Goal: Task Accomplishment & Management: Complete application form

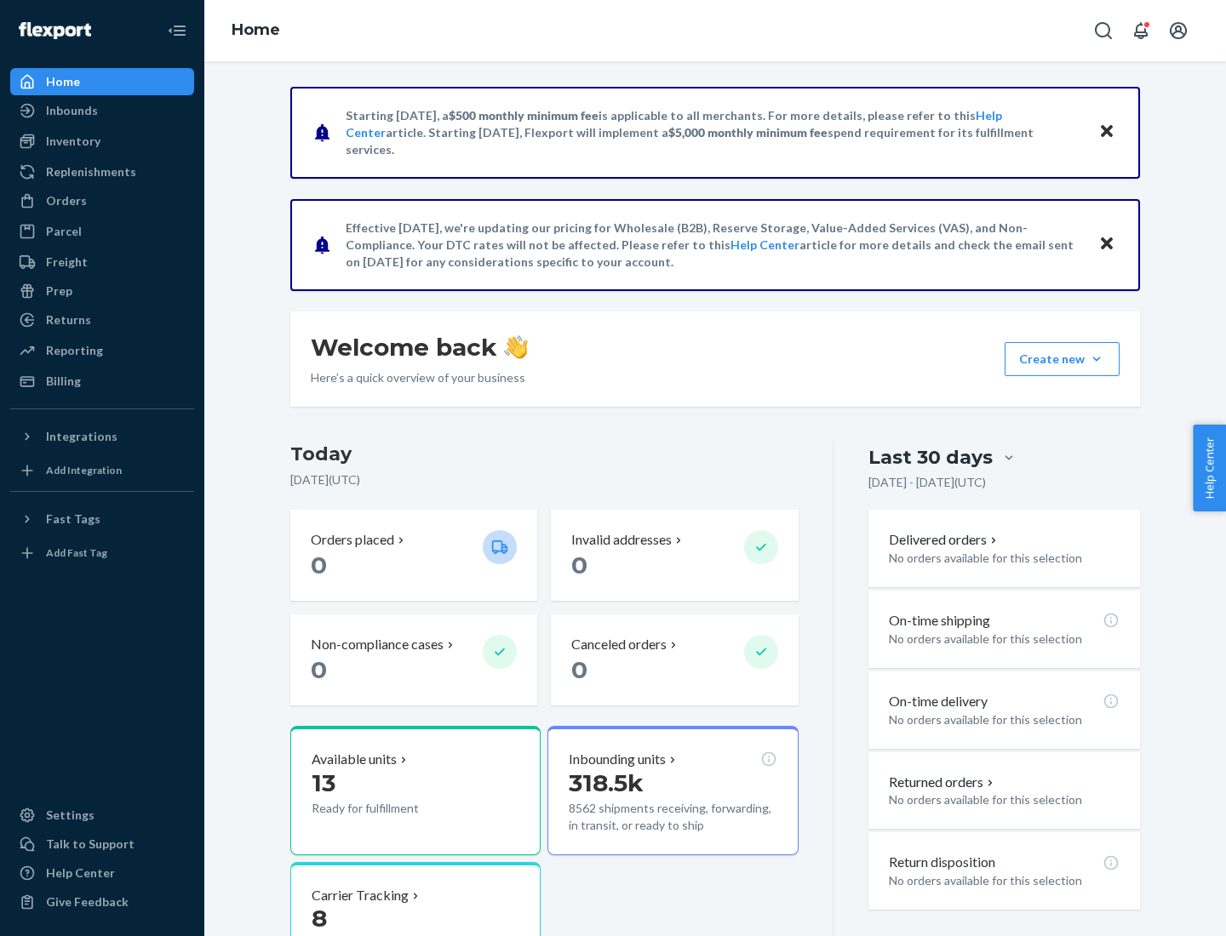
click at [1096, 359] on button "Create new Create new inbound Create new order Create new product" at bounding box center [1061, 359] width 115 height 34
click at [102, 111] on div "Inbounds" at bounding box center [102, 111] width 180 height 24
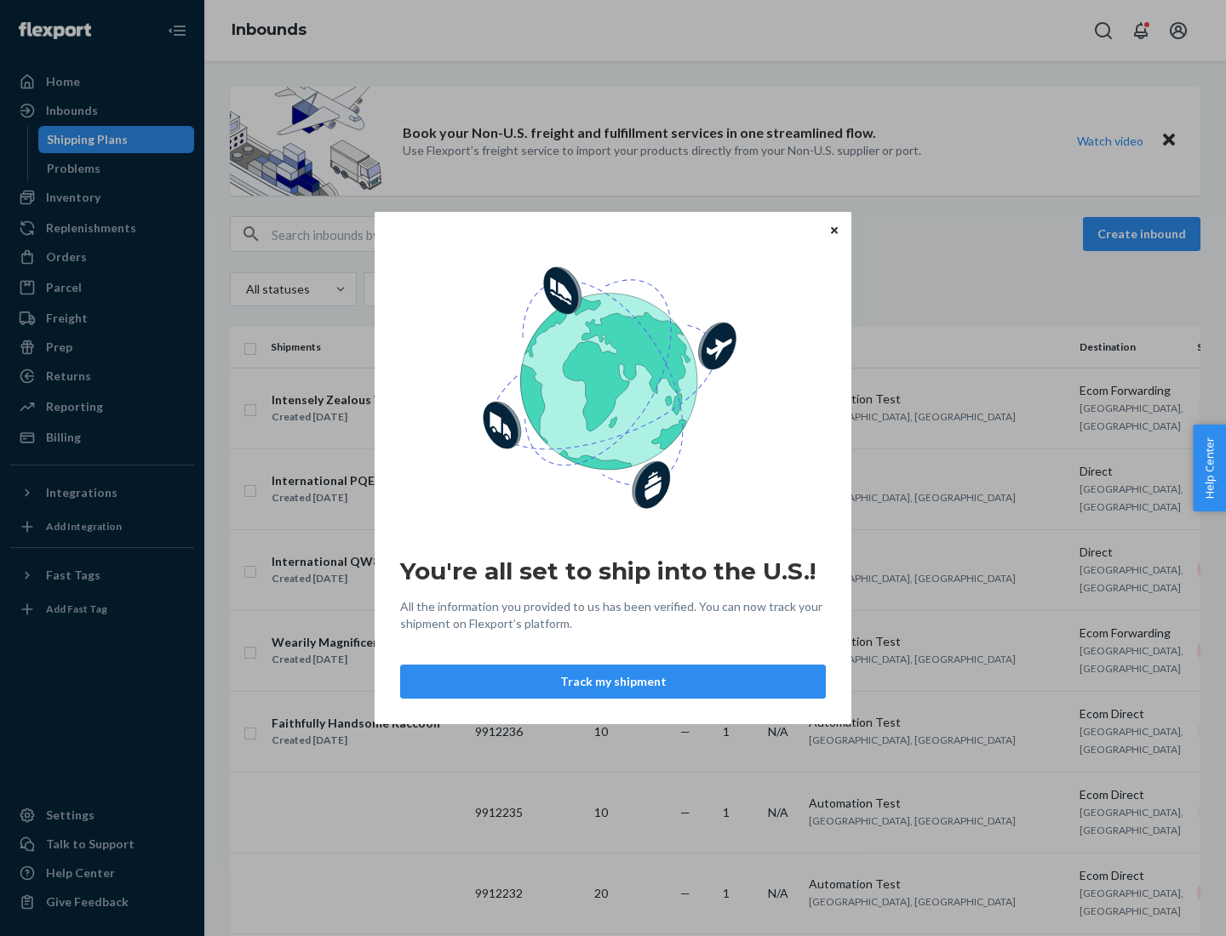
click at [613, 682] on button "Track my shipment" at bounding box center [613, 682] width 426 height 34
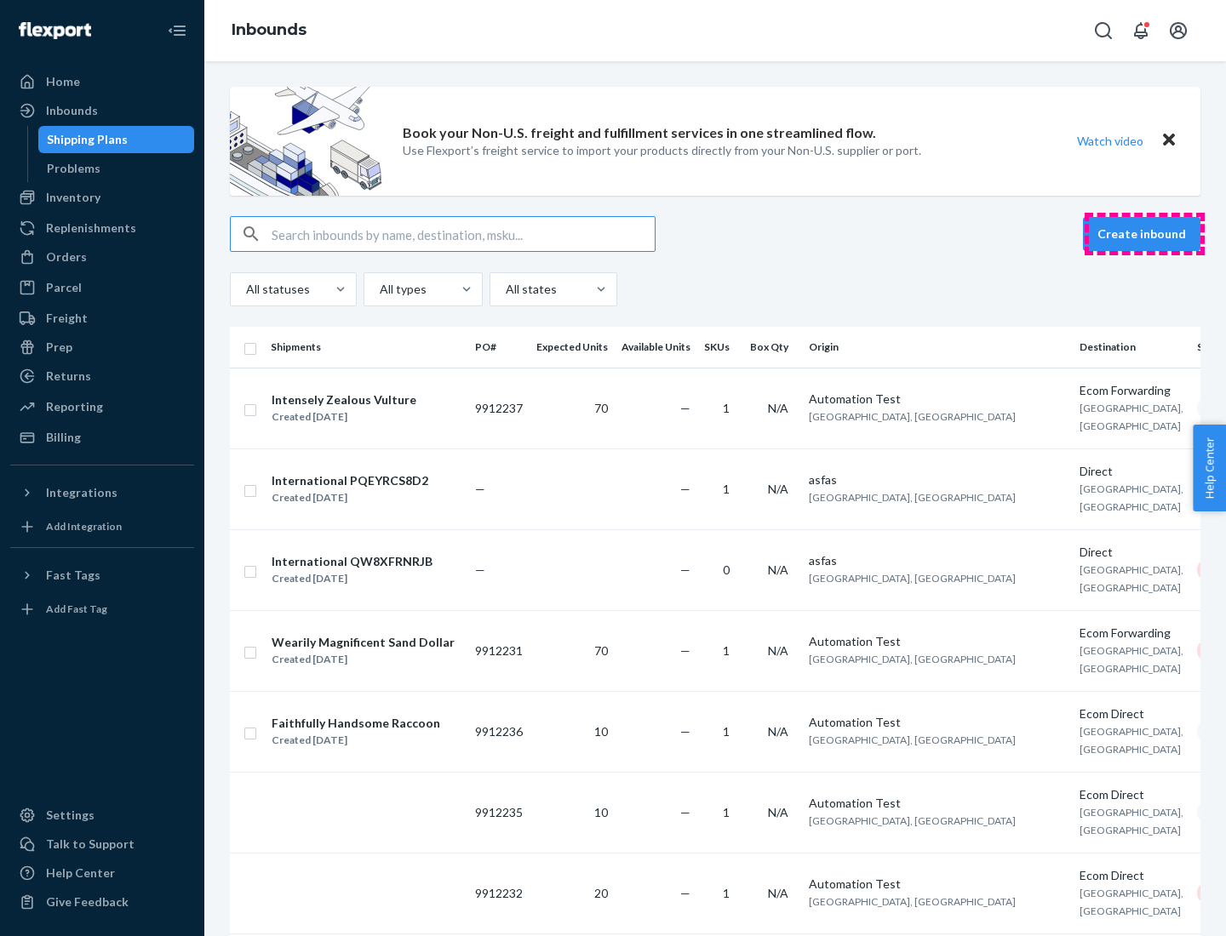
click at [1144, 234] on button "Create inbound" at bounding box center [1141, 234] width 117 height 34
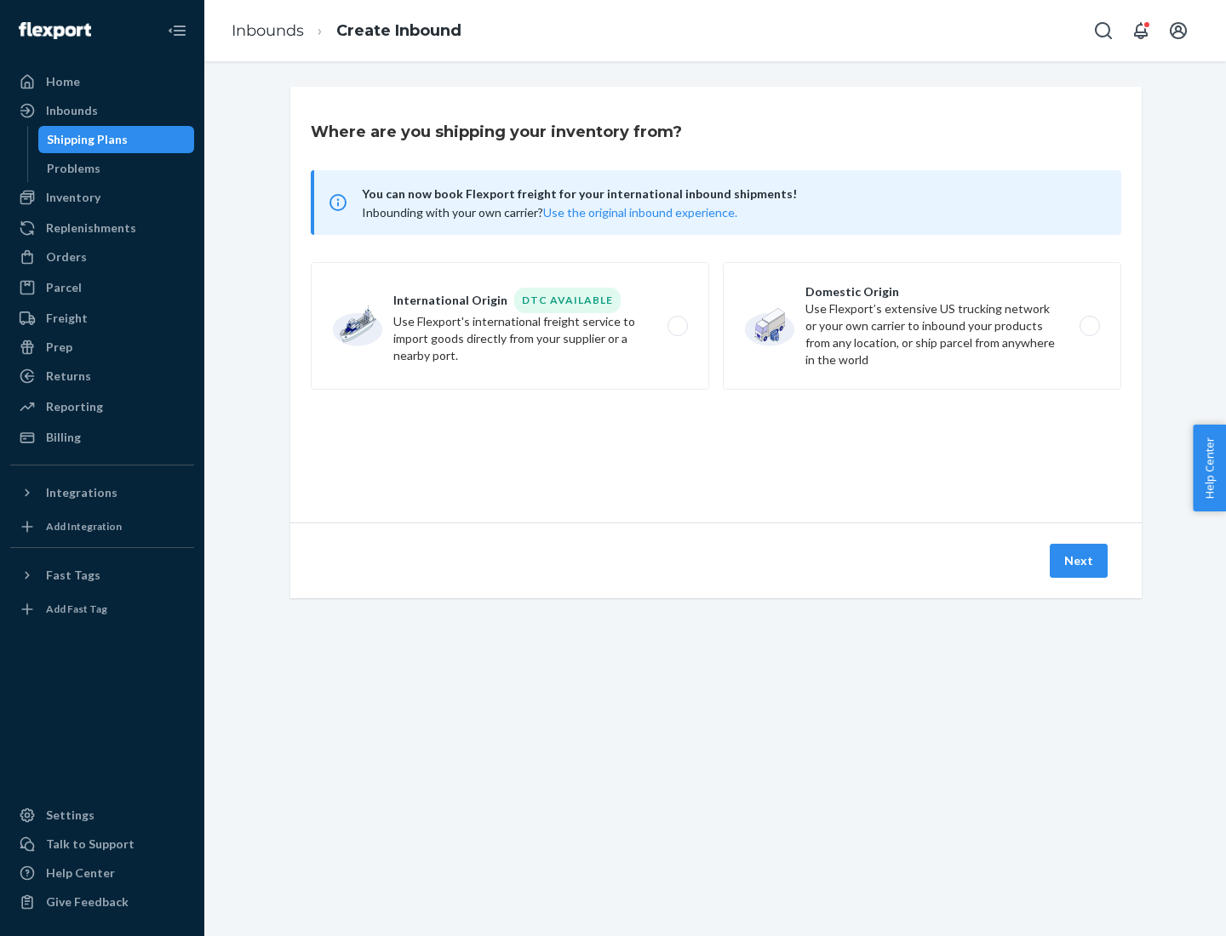
click at [510, 326] on label "International Origin DTC Available Use Flexport's international freight service…" at bounding box center [510, 326] width 398 height 128
click at [677, 326] on input "International Origin DTC Available Use Flexport's international freight service…" at bounding box center [682, 326] width 11 height 11
radio input "true"
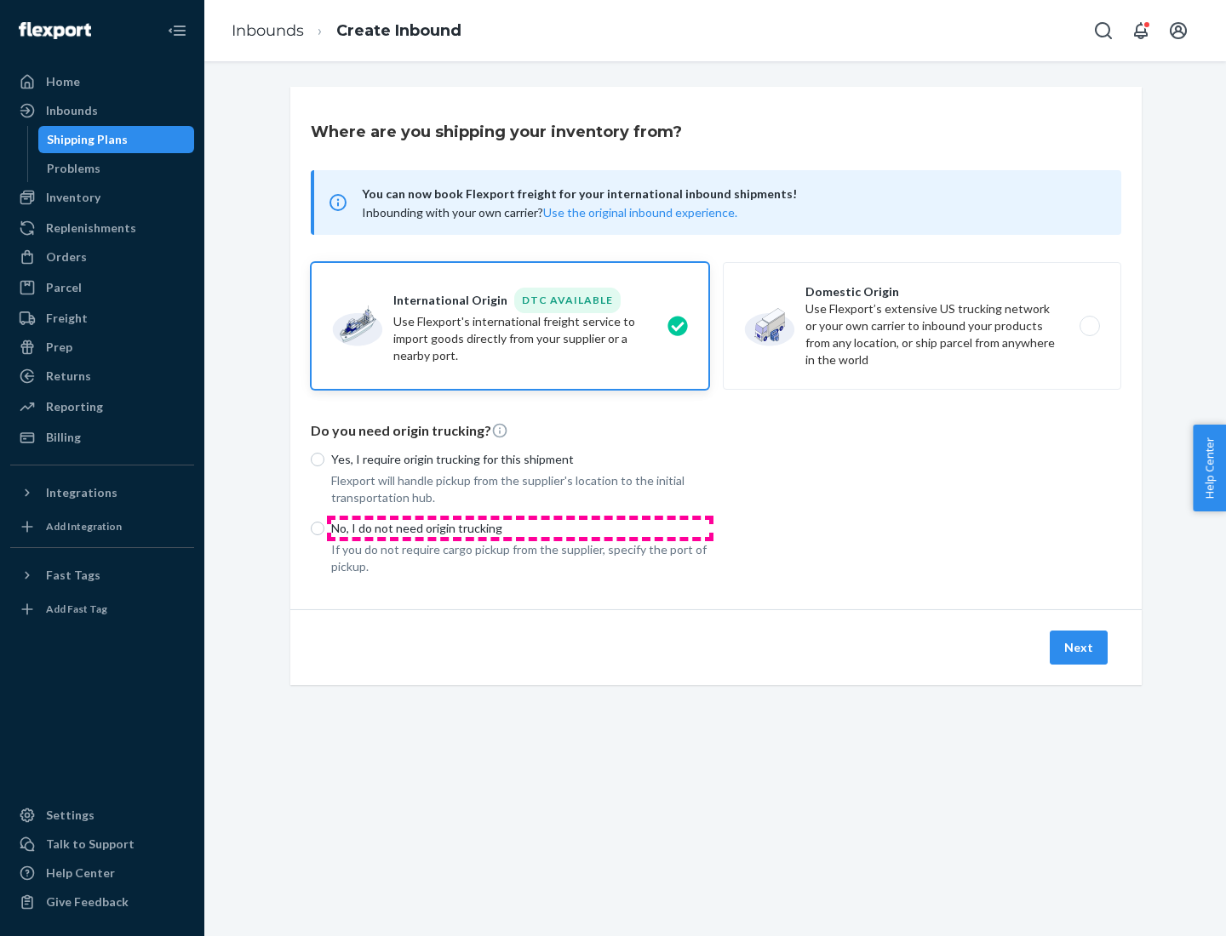
click at [520, 528] on p "No, I do not need origin trucking" at bounding box center [520, 528] width 378 height 17
click at [324, 528] on input "No, I do not need origin trucking" at bounding box center [318, 529] width 14 height 14
radio input "true"
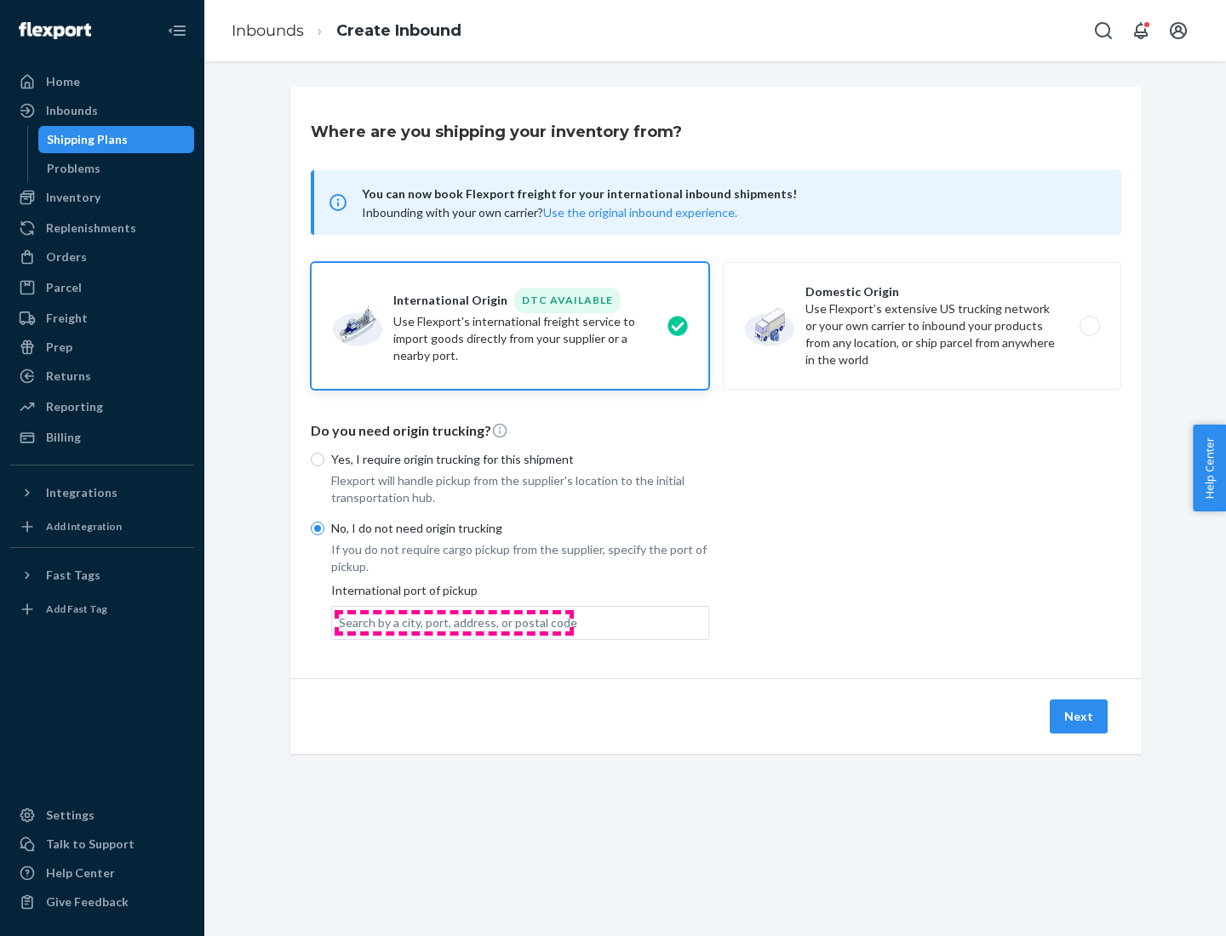
click at [454, 622] on div "Search by a city, port, address, or postal code" at bounding box center [458, 623] width 238 height 17
click at [341, 622] on input "Search by a city, port, address, or postal code" at bounding box center [340, 623] width 2 height 17
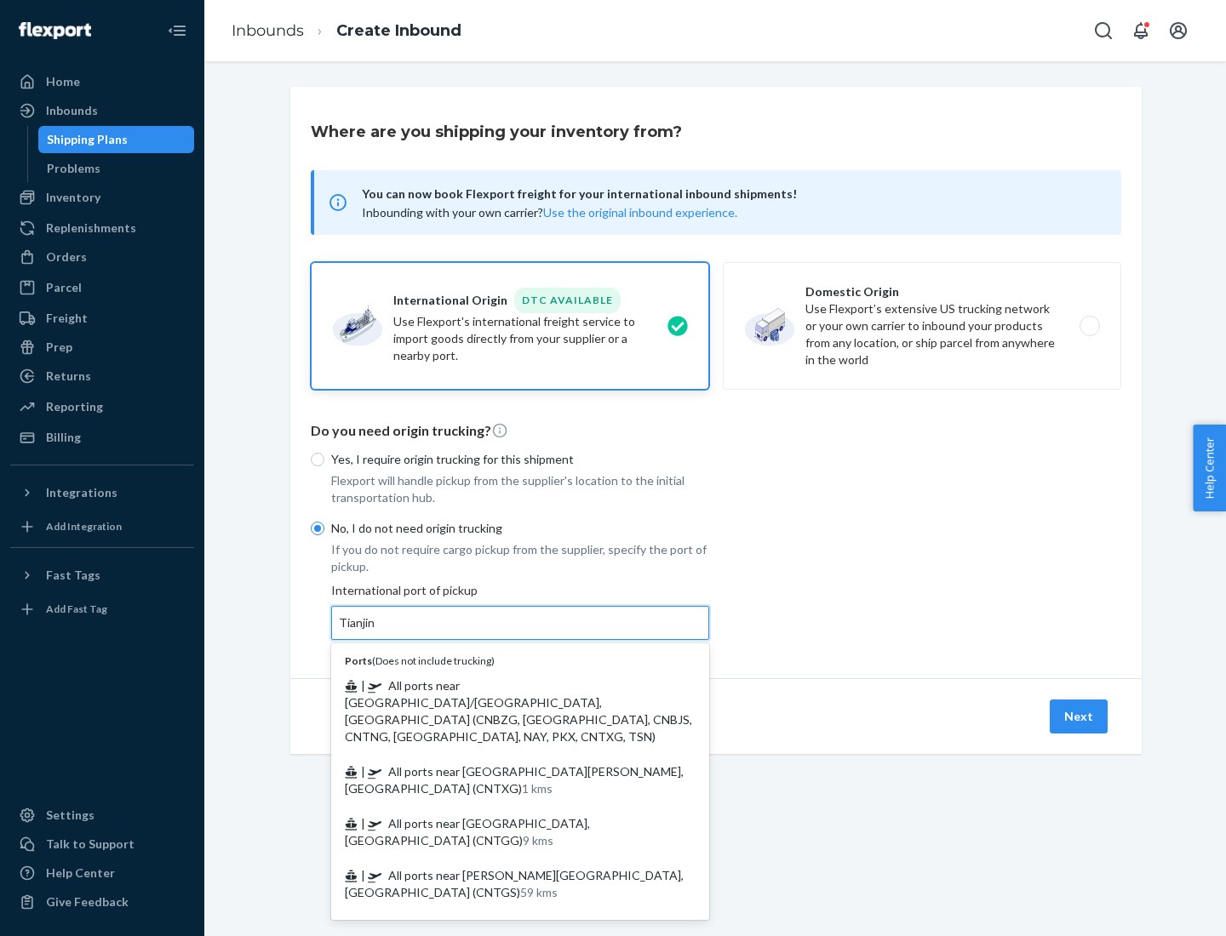
click at [503, 685] on span "| All ports near [GEOGRAPHIC_DATA]/[GEOGRAPHIC_DATA], [GEOGRAPHIC_DATA] (CNBZG,…" at bounding box center [518, 711] width 347 height 66
click at [376, 632] on input "Tianjin" at bounding box center [357, 623] width 37 height 17
type input "All ports near [GEOGRAPHIC_DATA]/[GEOGRAPHIC_DATA], [GEOGRAPHIC_DATA] (CNBZG, […"
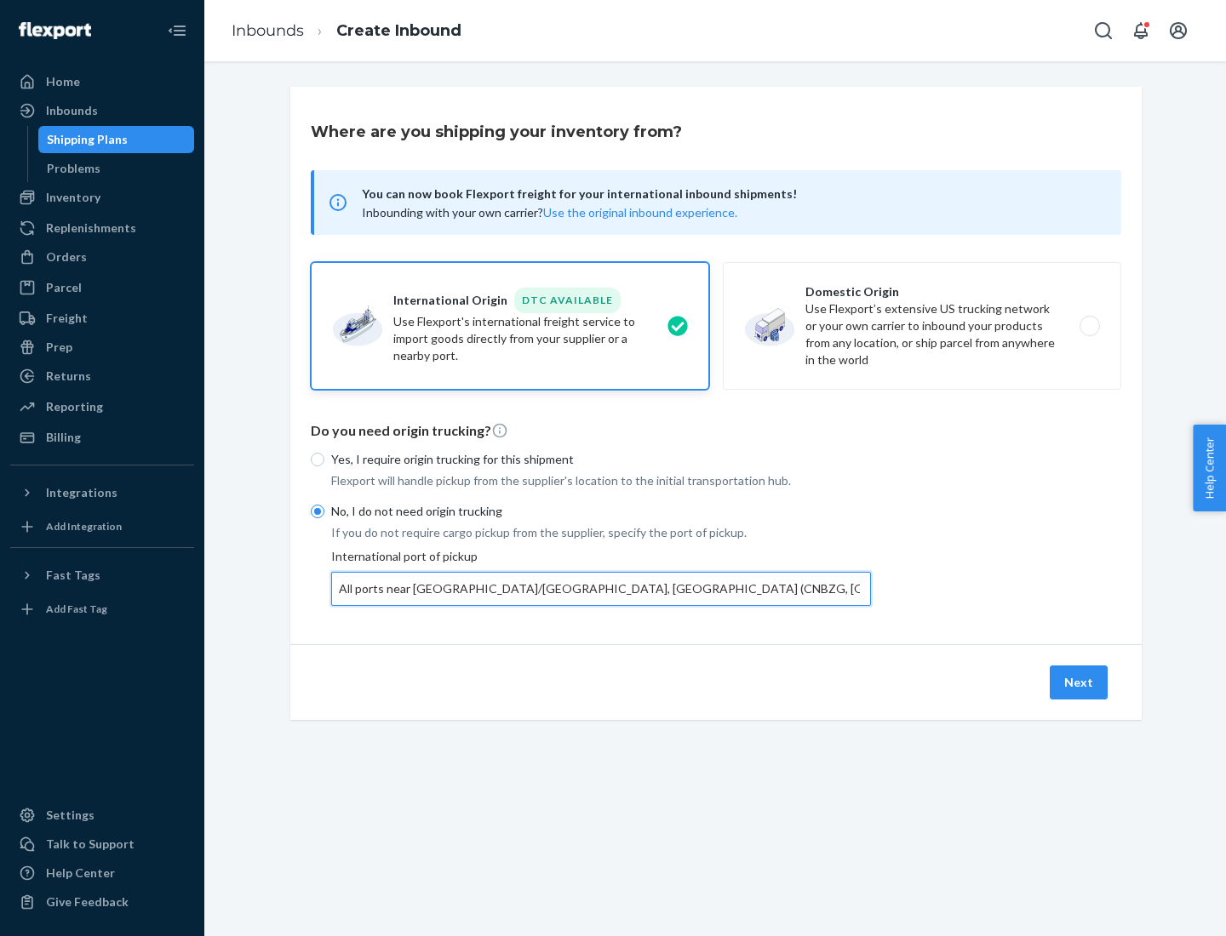
click at [1079, 682] on button "Next" at bounding box center [1079, 683] width 58 height 34
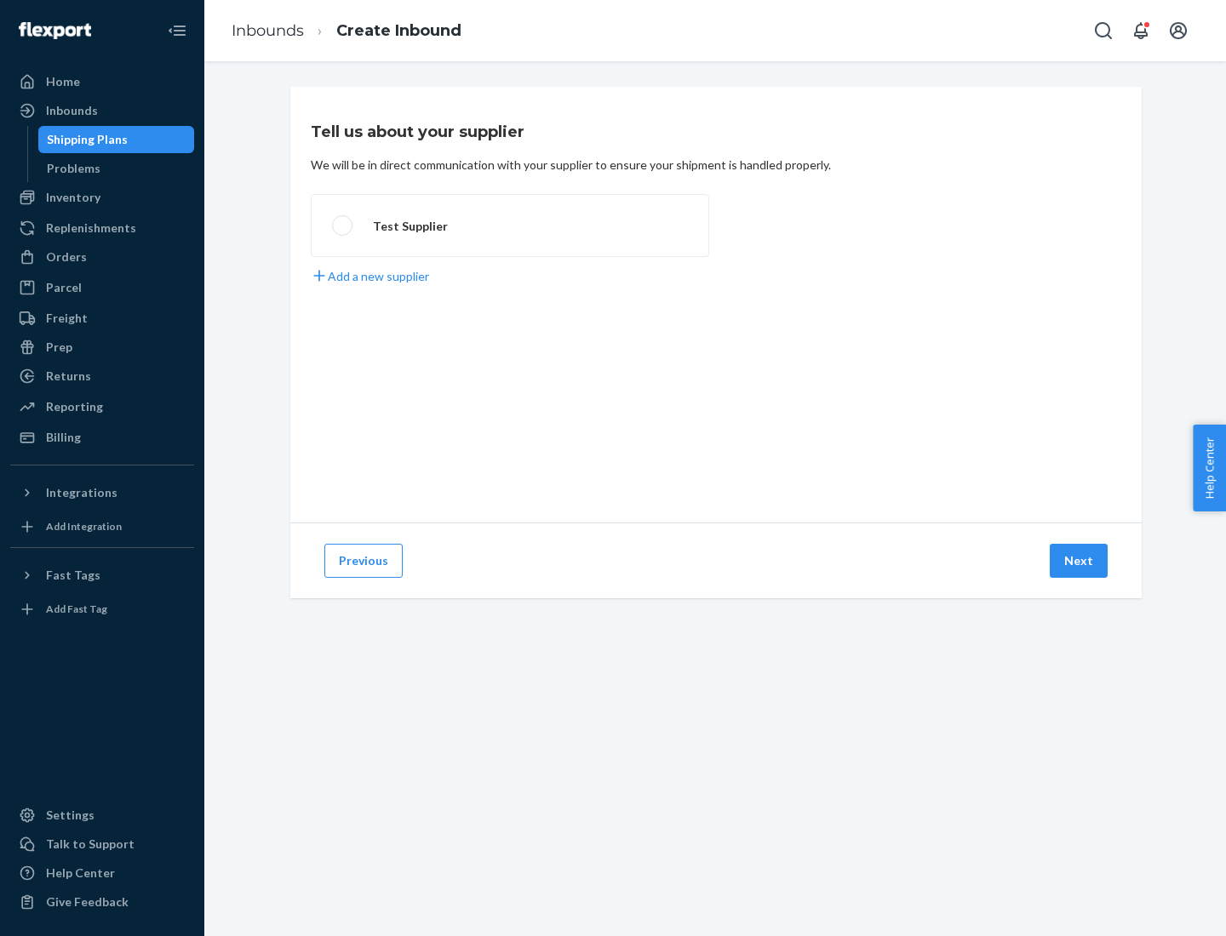
click at [510, 226] on label "Test Supplier" at bounding box center [510, 225] width 398 height 63
click at [343, 226] on input "Test Supplier" at bounding box center [337, 225] width 11 height 11
radio input "true"
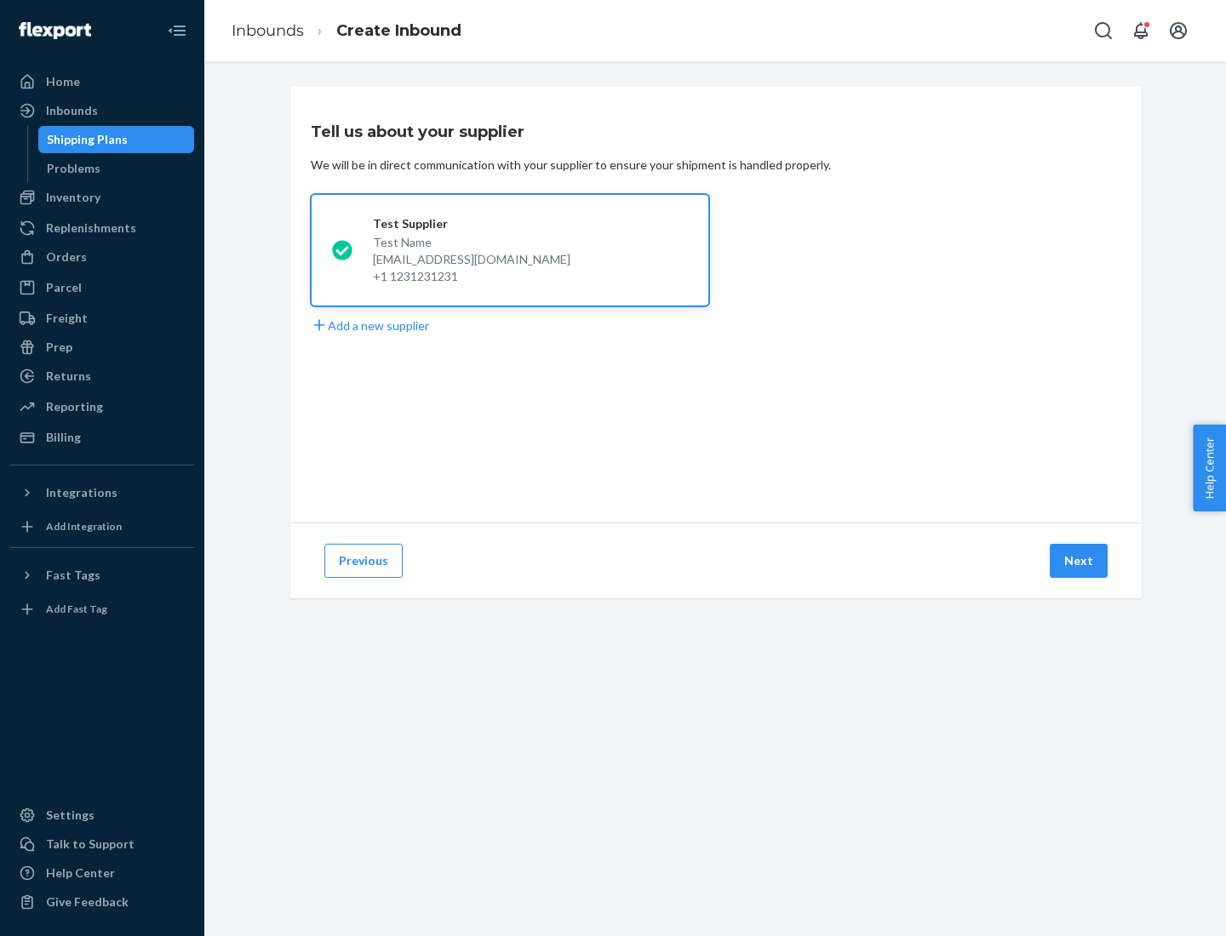
click at [1079, 561] on button "Next" at bounding box center [1079, 561] width 58 height 34
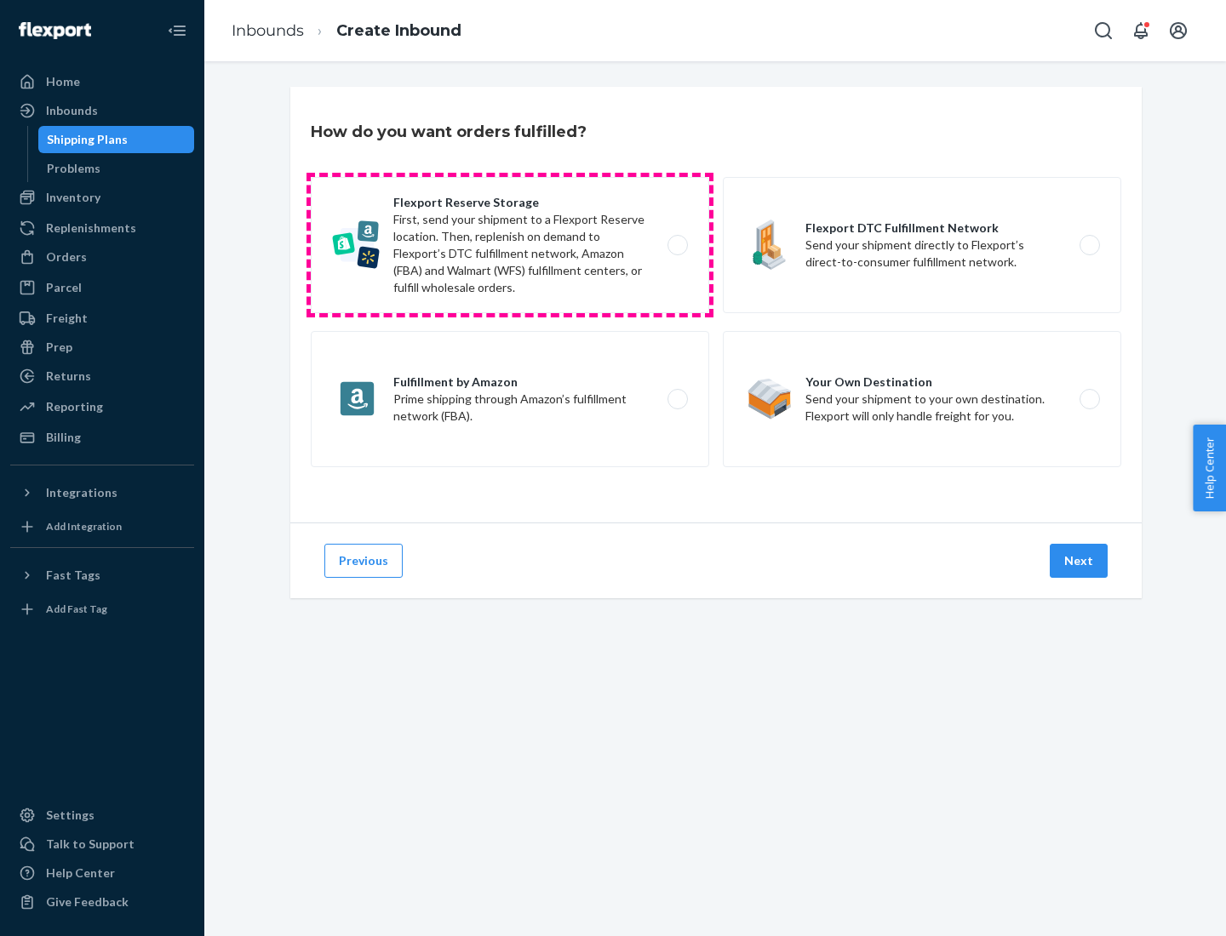
click at [510, 245] on label "Flexport Reserve Storage First, send your shipment to a Flexport Reserve locati…" at bounding box center [510, 245] width 398 height 136
click at [677, 245] on input "Flexport Reserve Storage First, send your shipment to a Flexport Reserve locati…" at bounding box center [682, 245] width 11 height 11
radio input "true"
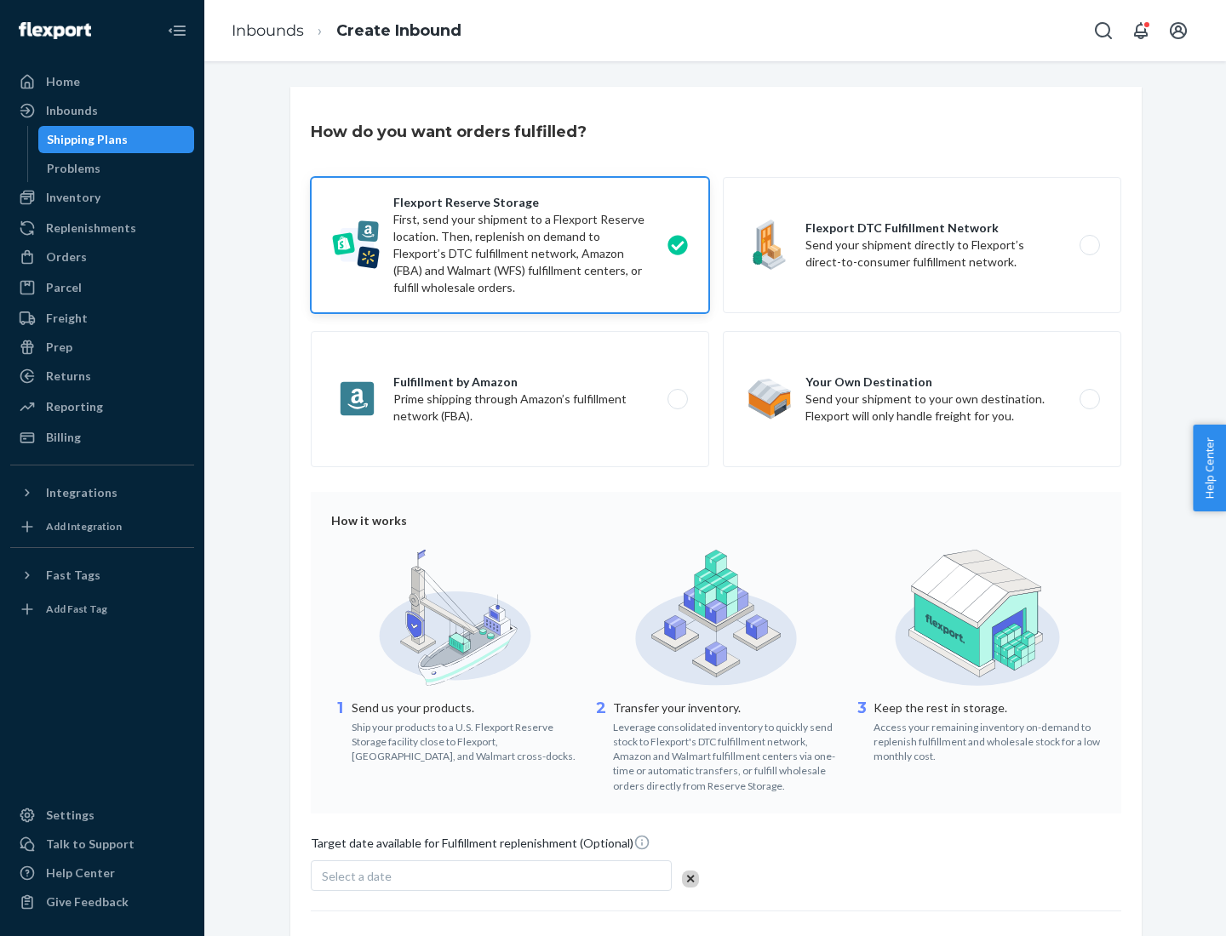
scroll to position [140, 0]
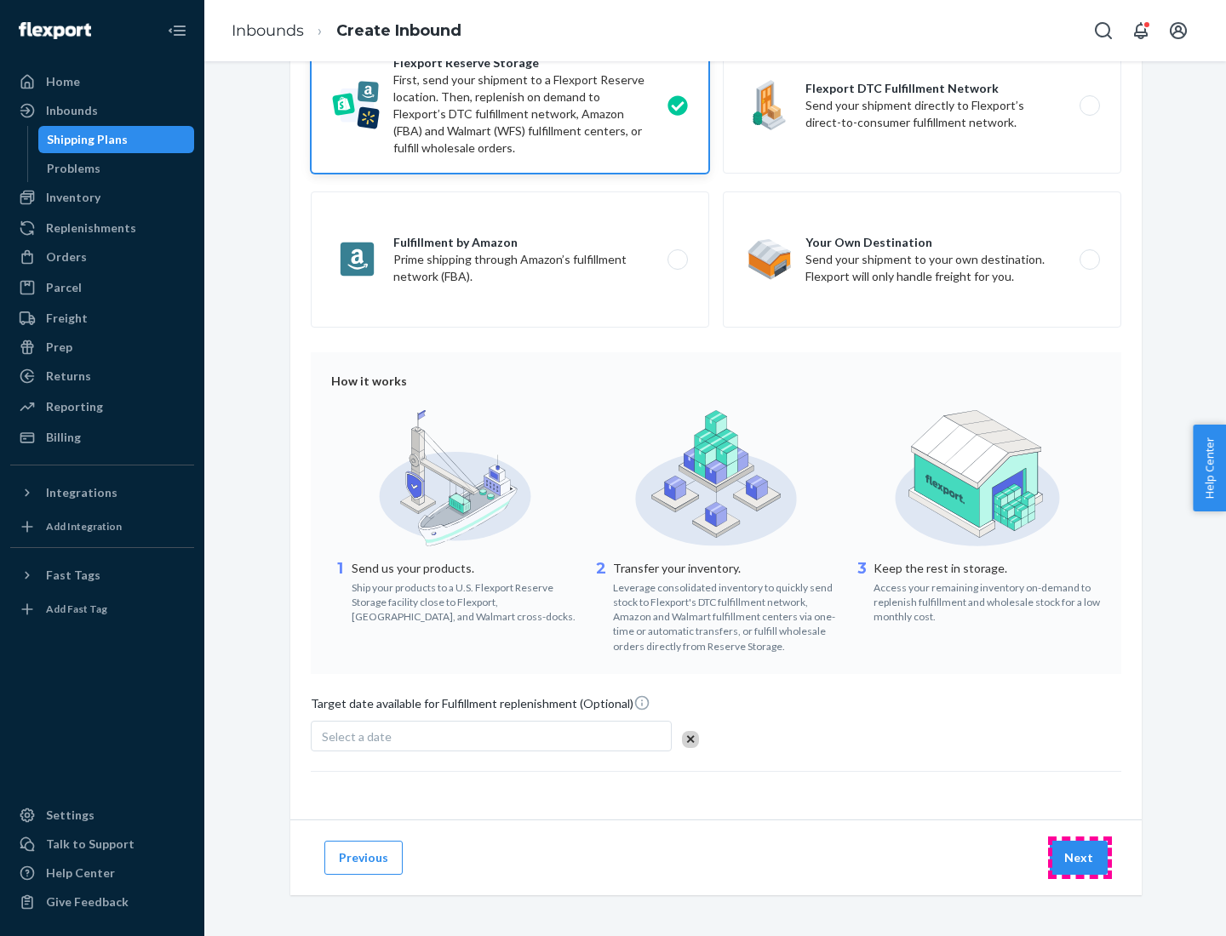
click at [1079, 857] on button "Next" at bounding box center [1079, 858] width 58 height 34
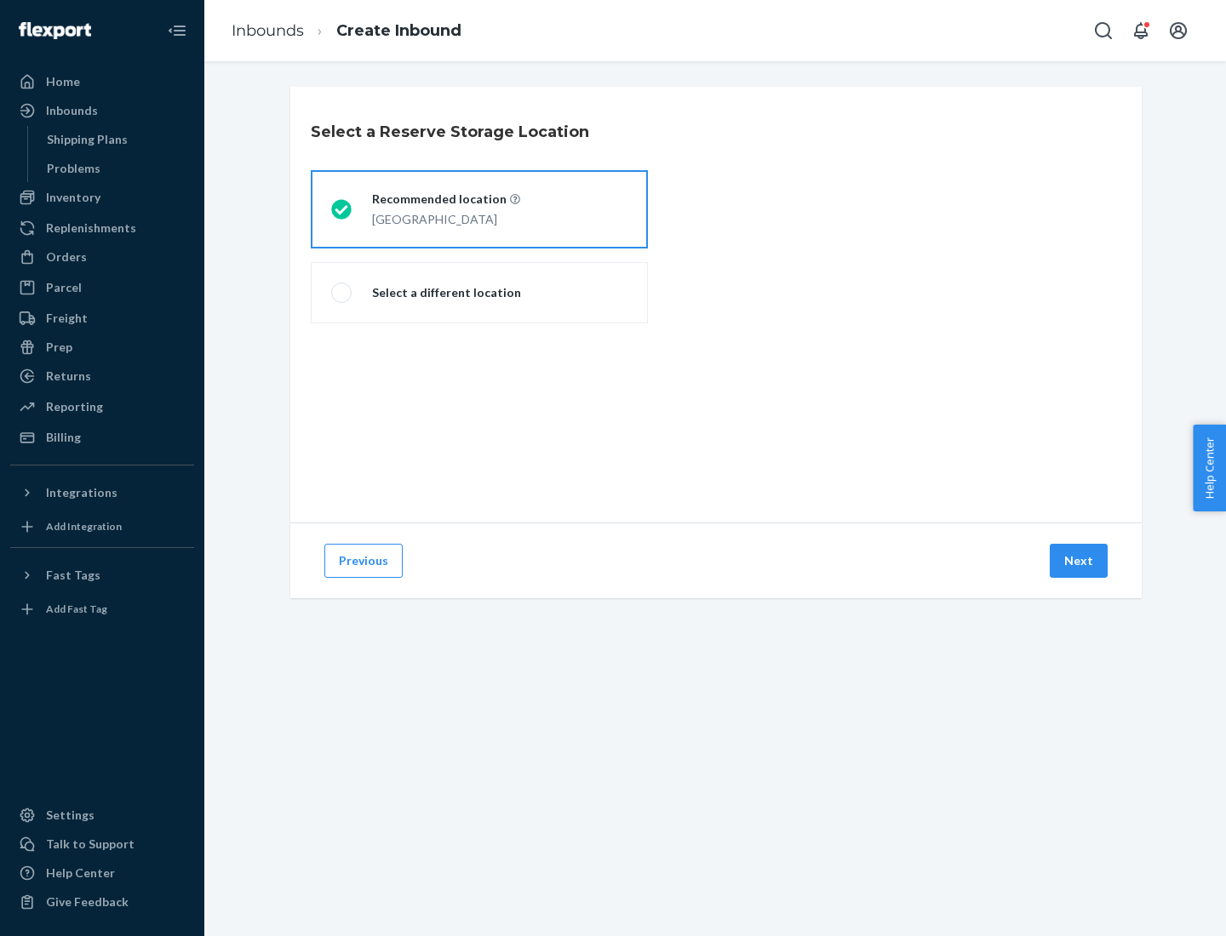
click at [479, 209] on div "[GEOGRAPHIC_DATA]" at bounding box center [446, 218] width 148 height 20
click at [342, 209] on input "Recommended location [GEOGRAPHIC_DATA]" at bounding box center [336, 209] width 11 height 11
click at [1079, 561] on button "Next" at bounding box center [1079, 561] width 58 height 34
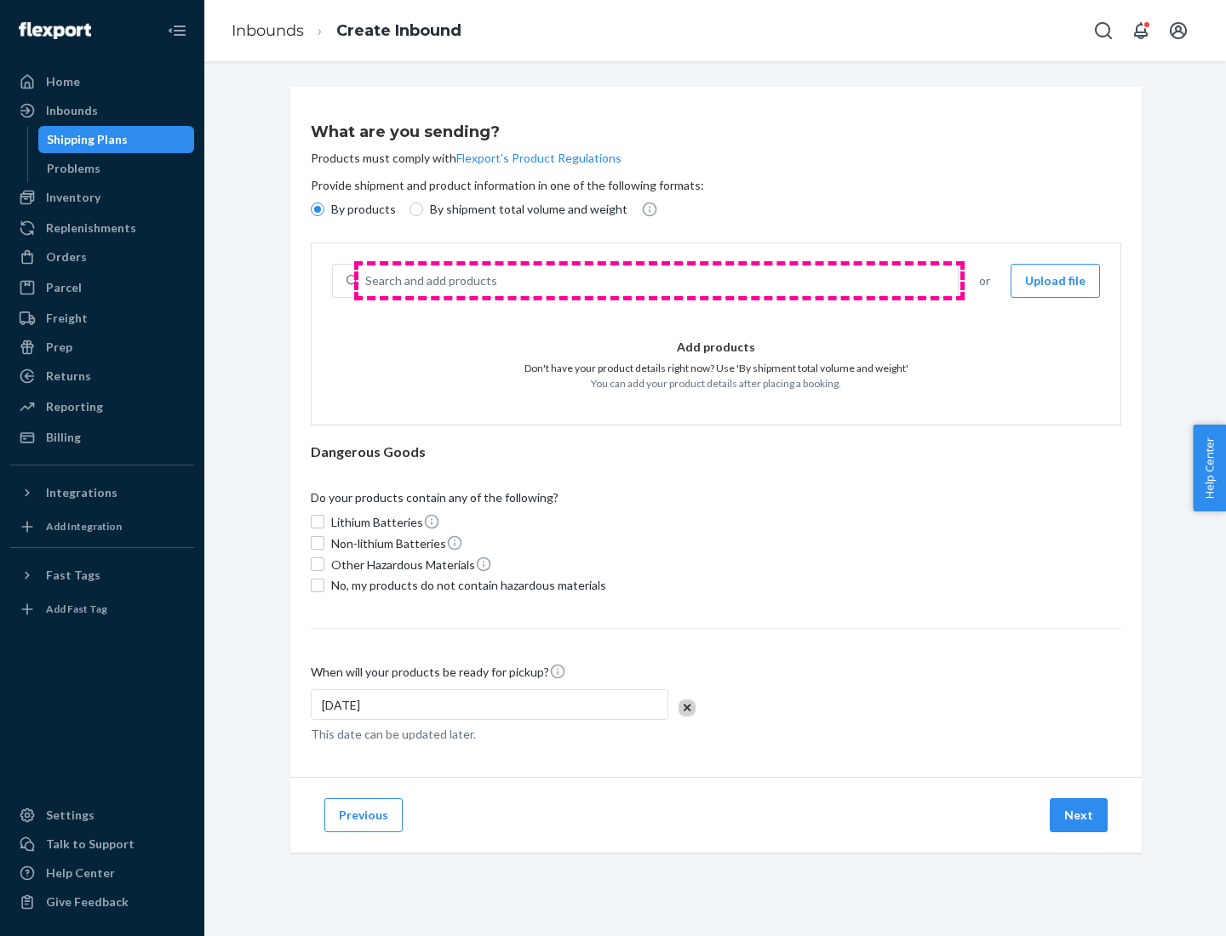
click at [659, 281] on div "Search and add products" at bounding box center [657, 281] width 599 height 31
click at [367, 281] on input "Search and add products" at bounding box center [366, 280] width 2 height 17
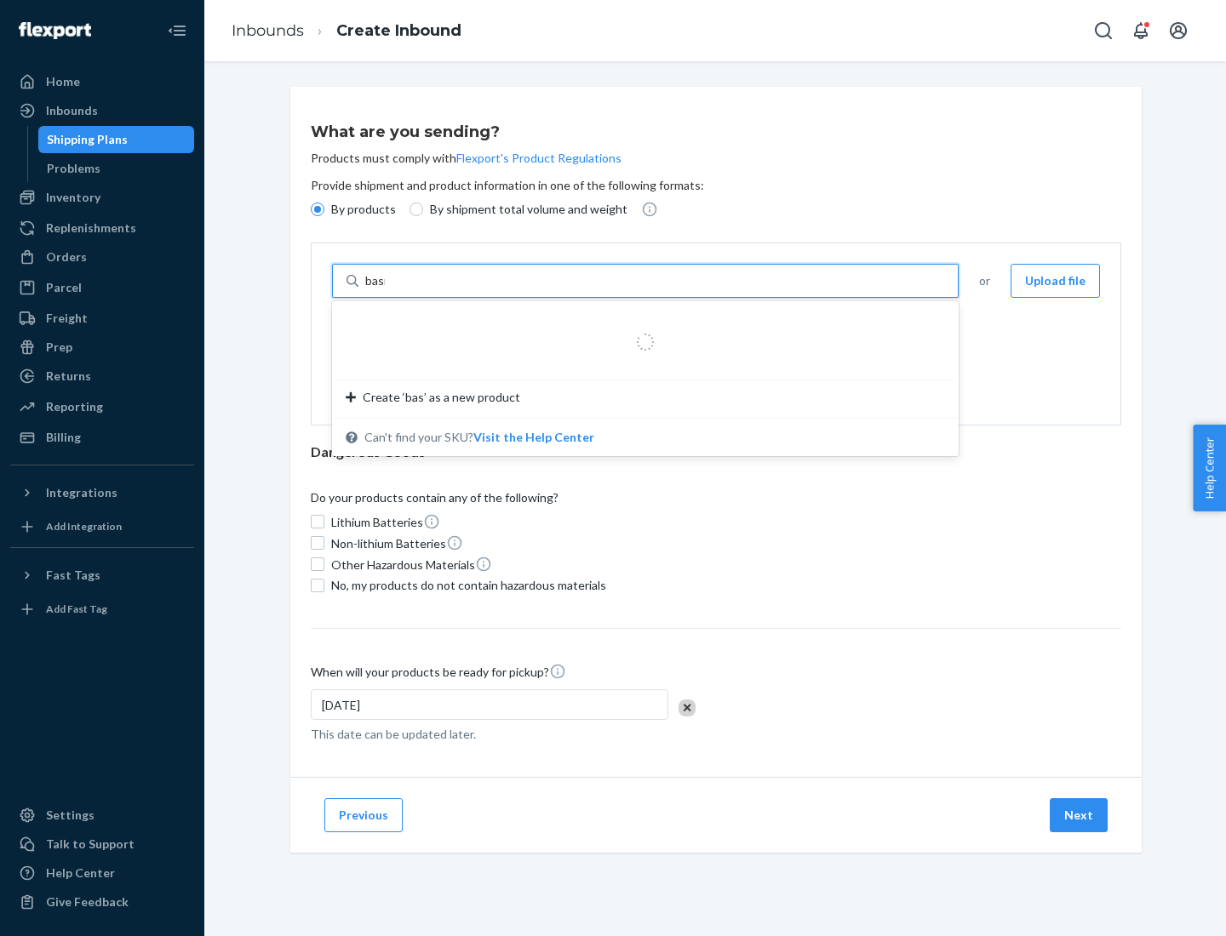
type input "basic"
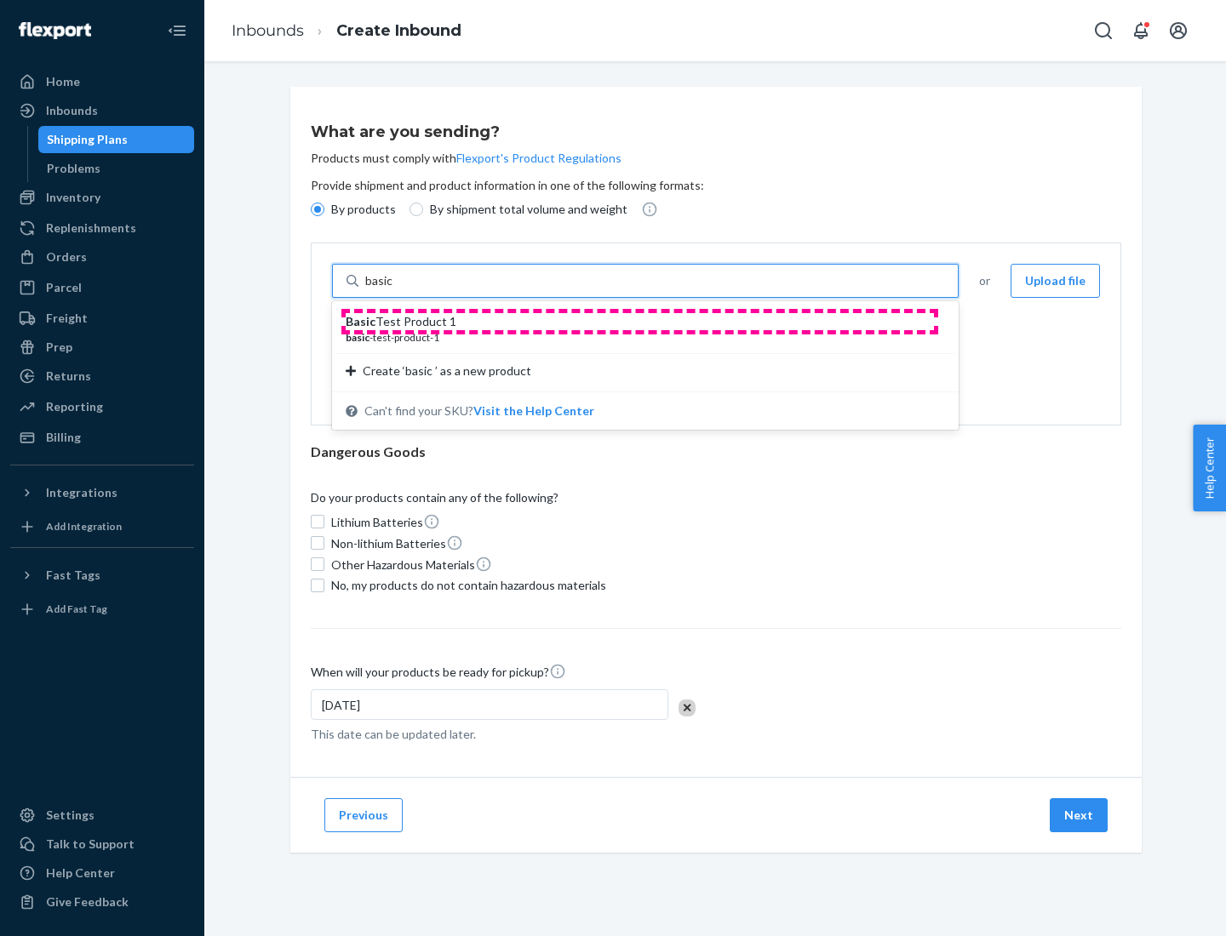
click at [639, 322] on div "Basic Test Product 1" at bounding box center [639, 321] width 586 height 17
click at [396, 289] on input "basic" at bounding box center [380, 280] width 31 height 17
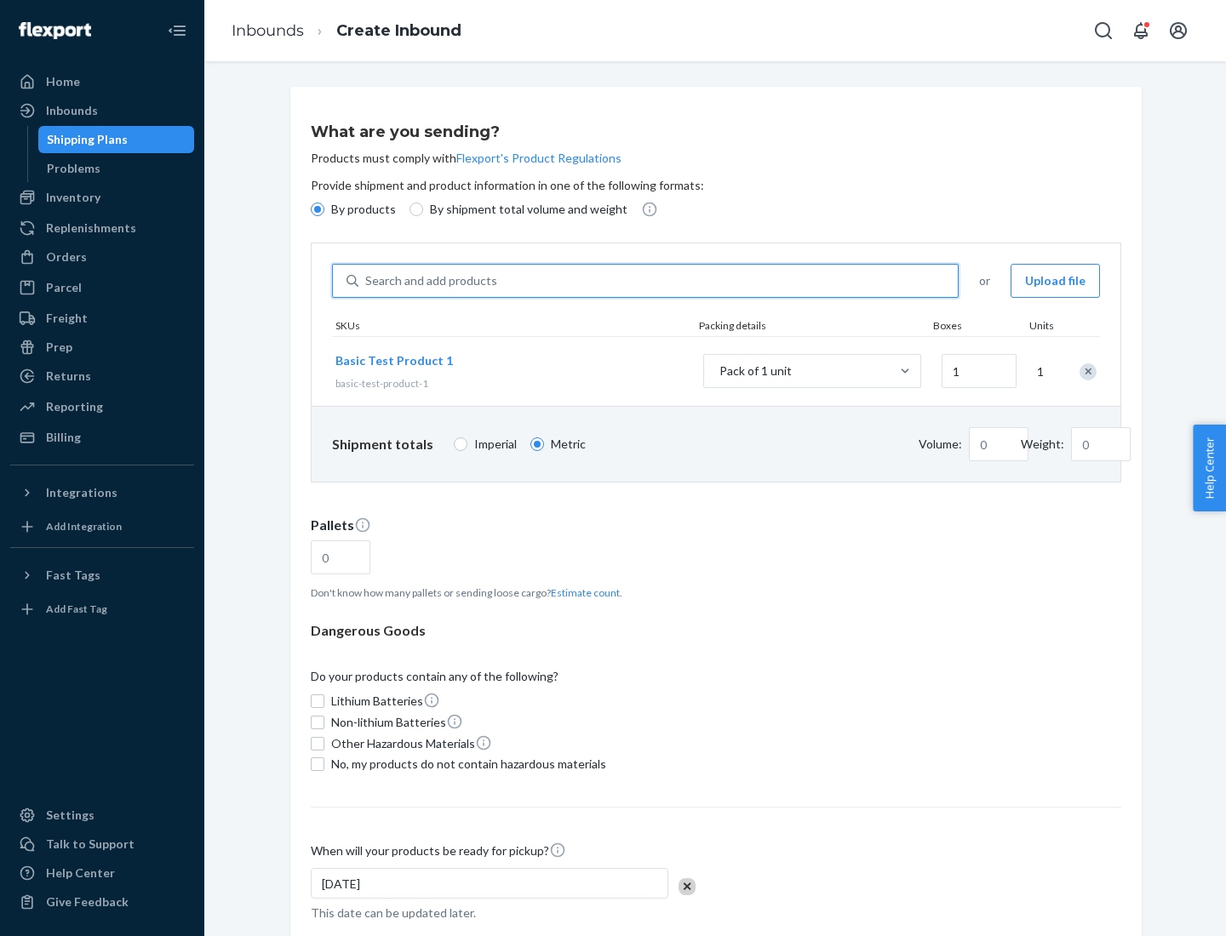
type input "1"
type input "1.09"
type input "3.27"
type input "3"
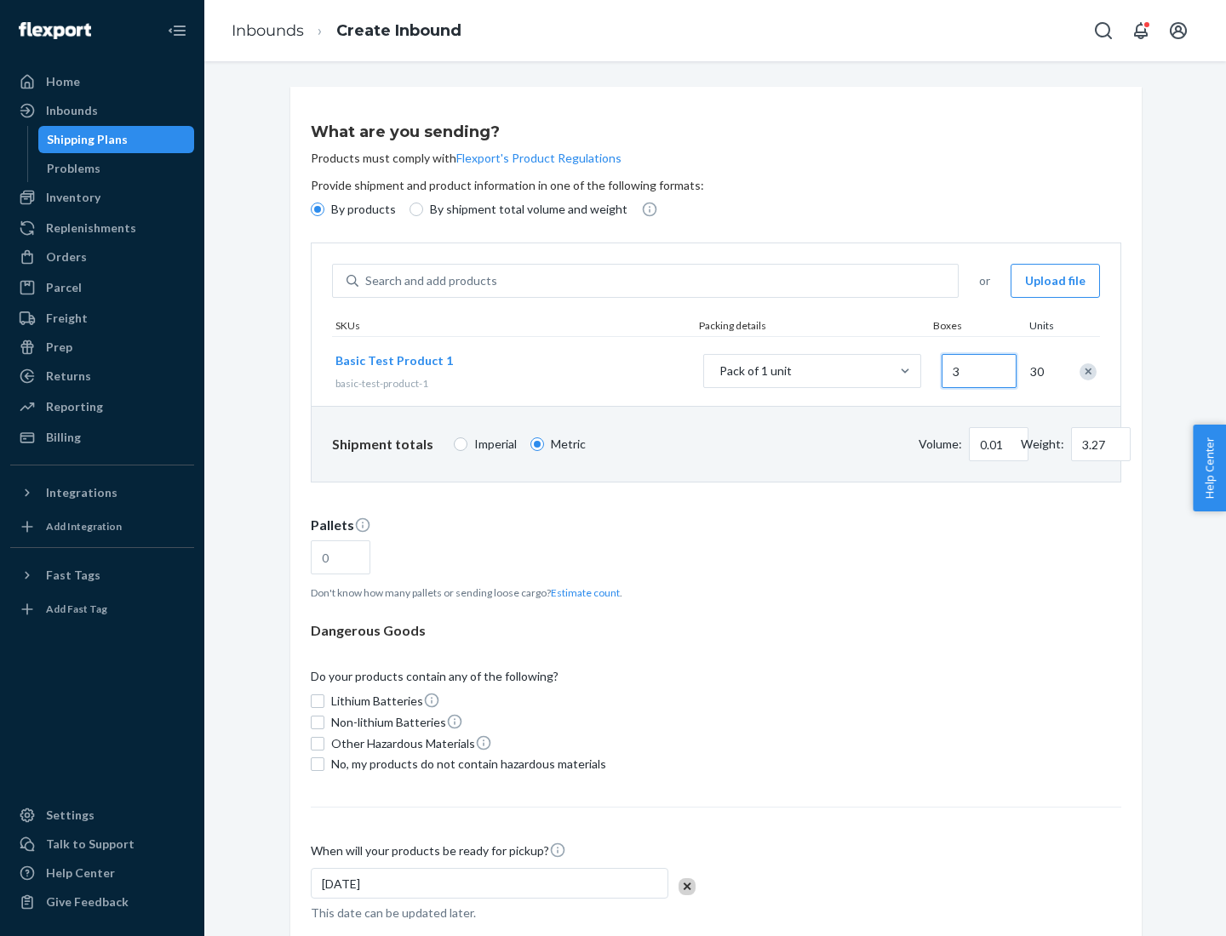
type input "0.01"
type input "32.66"
type input "300"
type input "0.07"
type input "326.59"
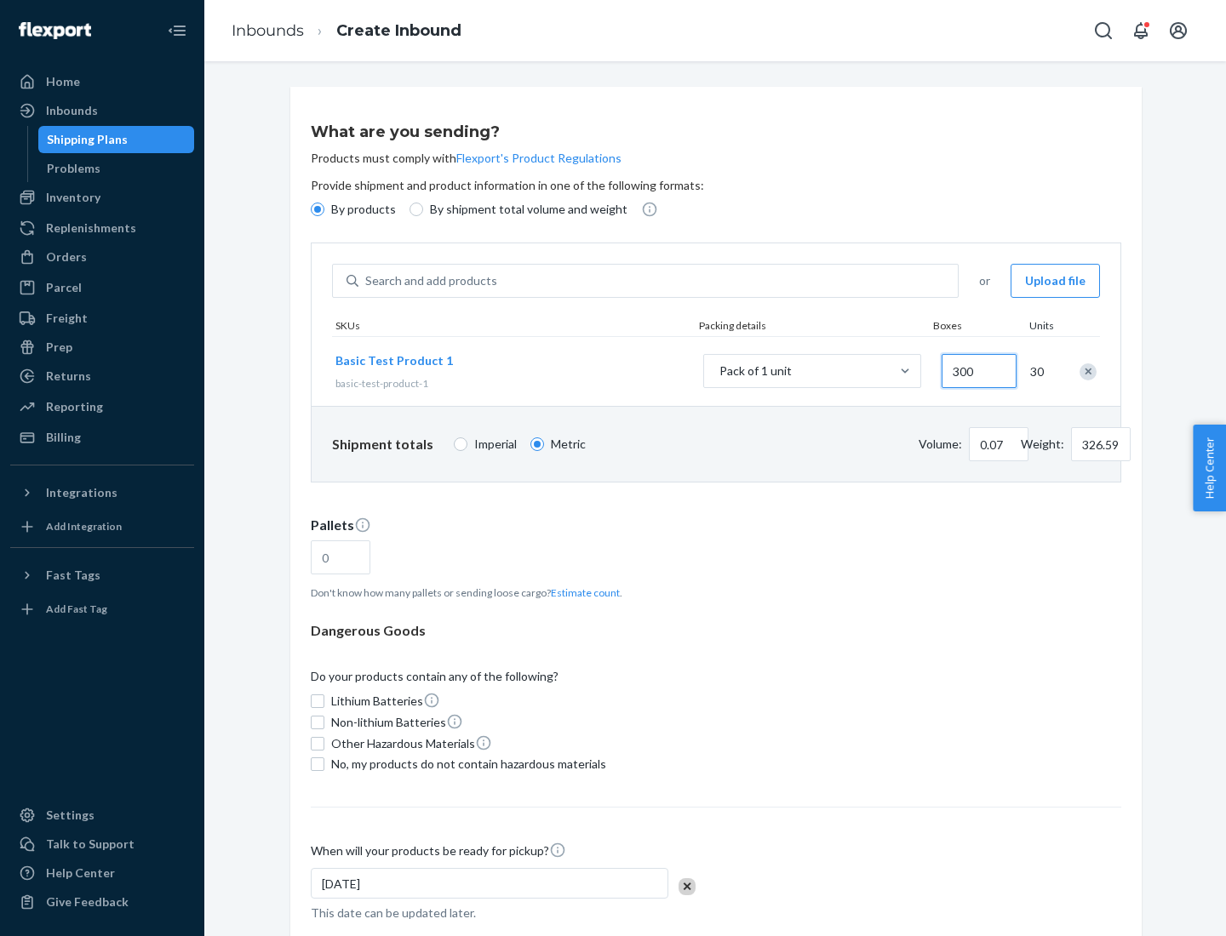
type input "3000"
type input "0.68"
type input "3265.86"
type input "1.09"
type input "1"
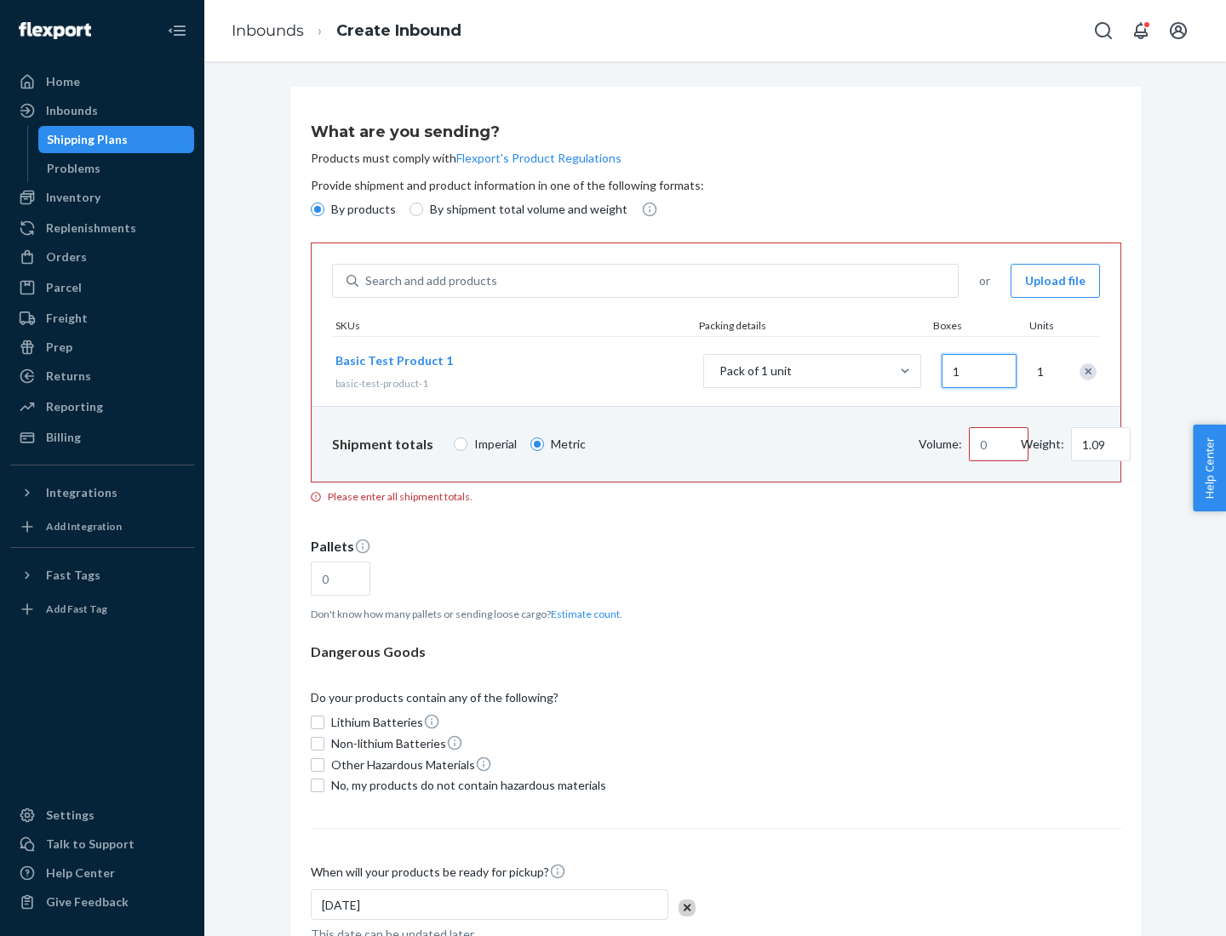
type input "10.89"
type input "100"
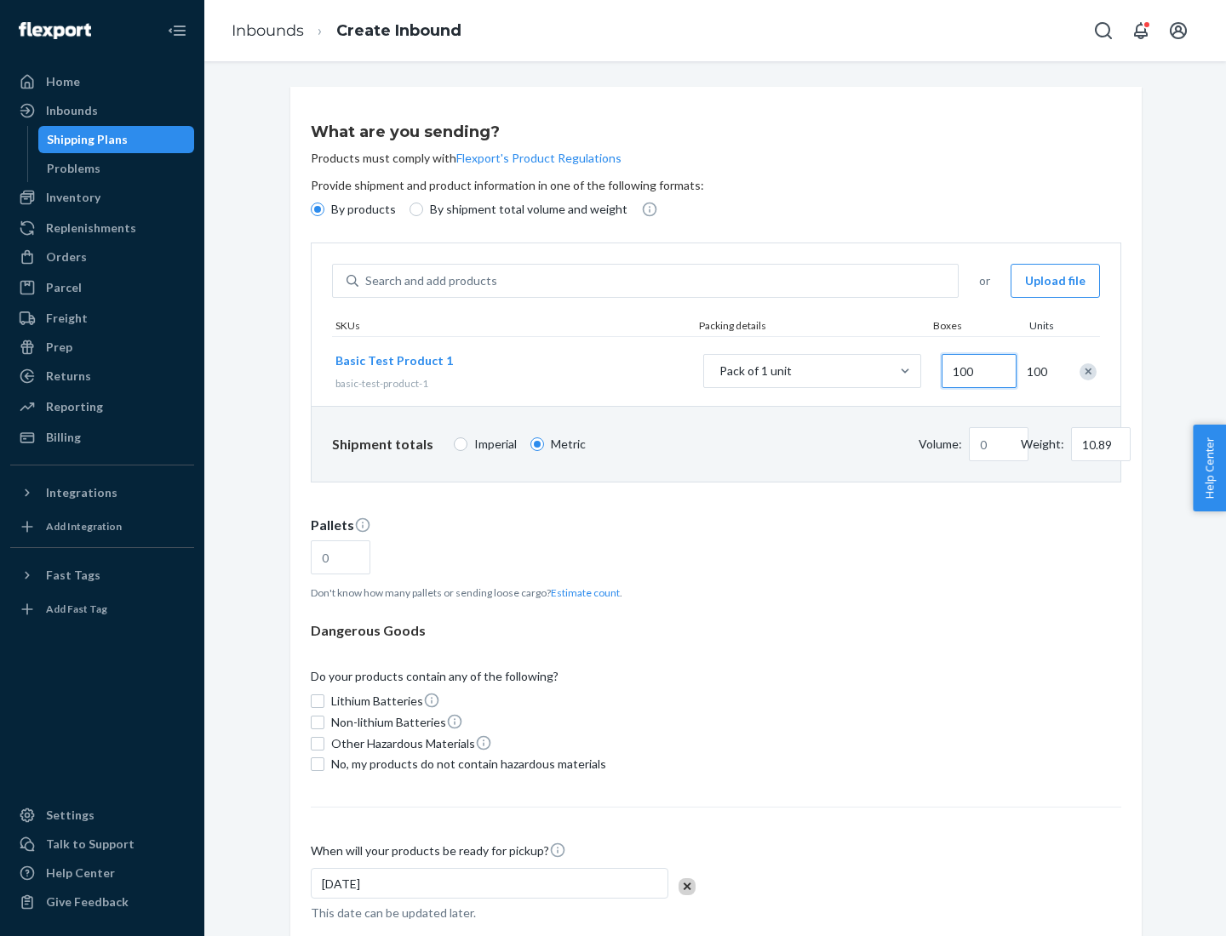
type input "0.02"
type input "108.86"
type input "1000"
type input "0.23"
type input "1088.62"
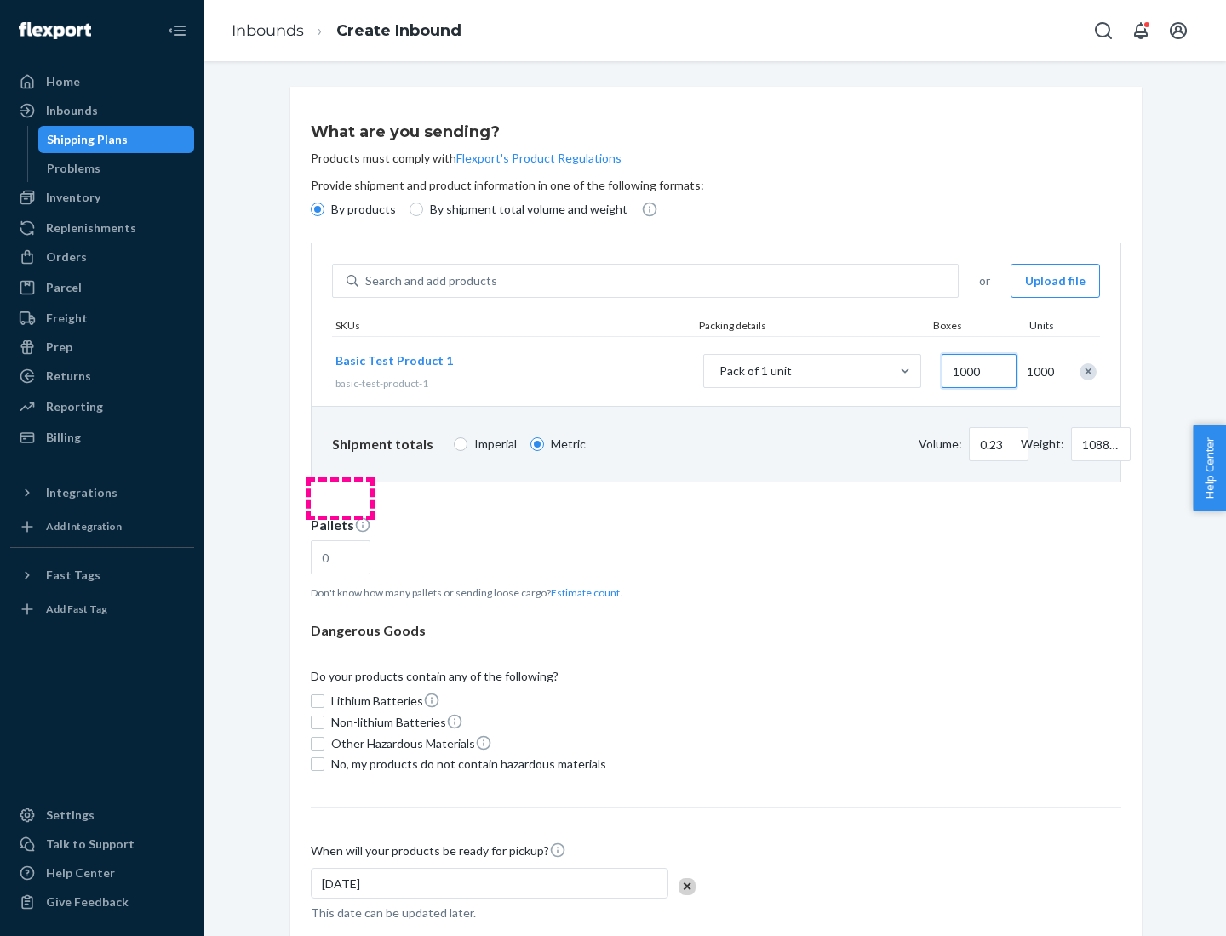
scroll to position [59, 0]
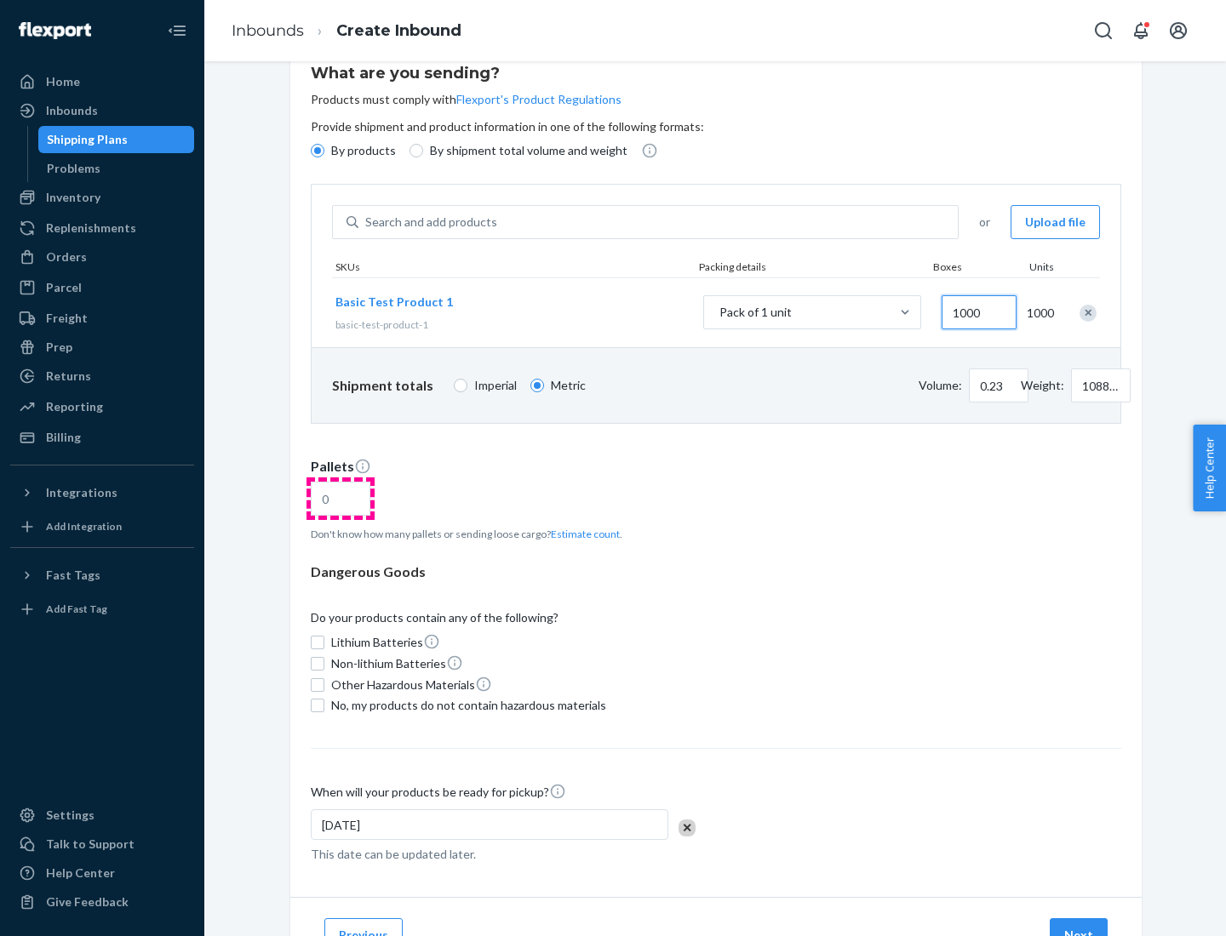
type input "1000"
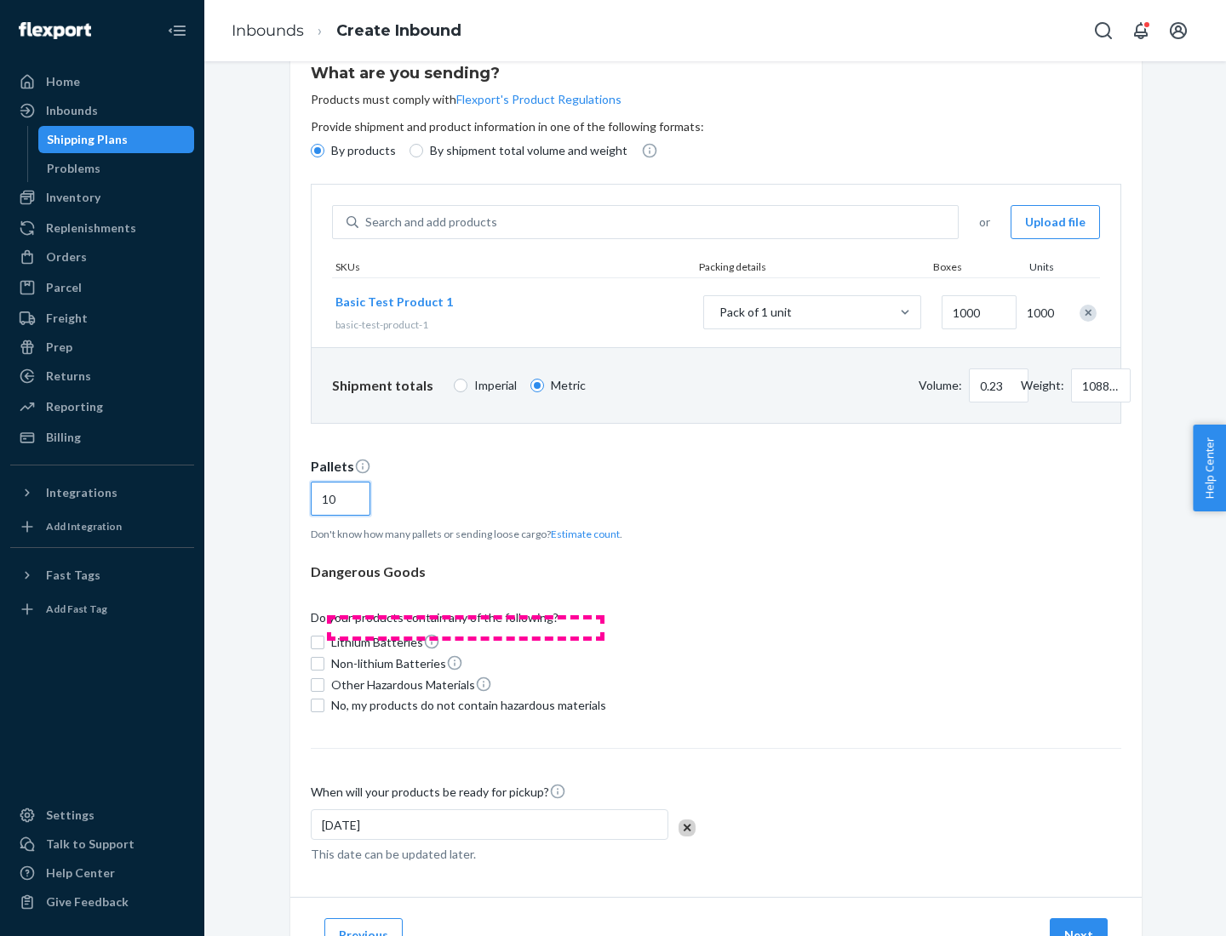
scroll to position [136, 0]
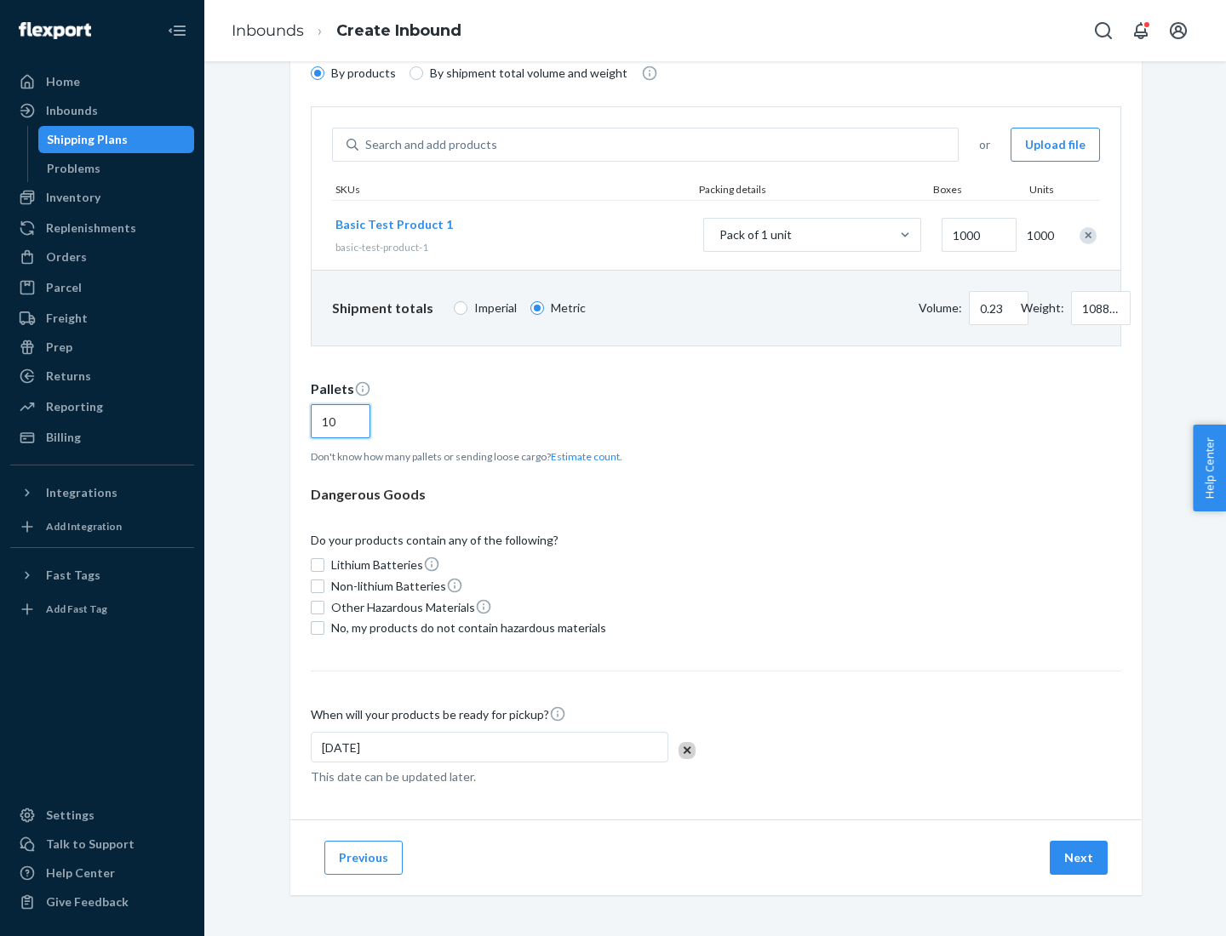
type input "10"
click at [466, 628] on span "No, my products do not contain hazardous materials" at bounding box center [468, 628] width 275 height 17
click at [324, 628] on input "No, my products do not contain hazardous materials" at bounding box center [318, 628] width 14 height 14
checkbox input "true"
click at [1079, 858] on button "Next" at bounding box center [1079, 858] width 58 height 34
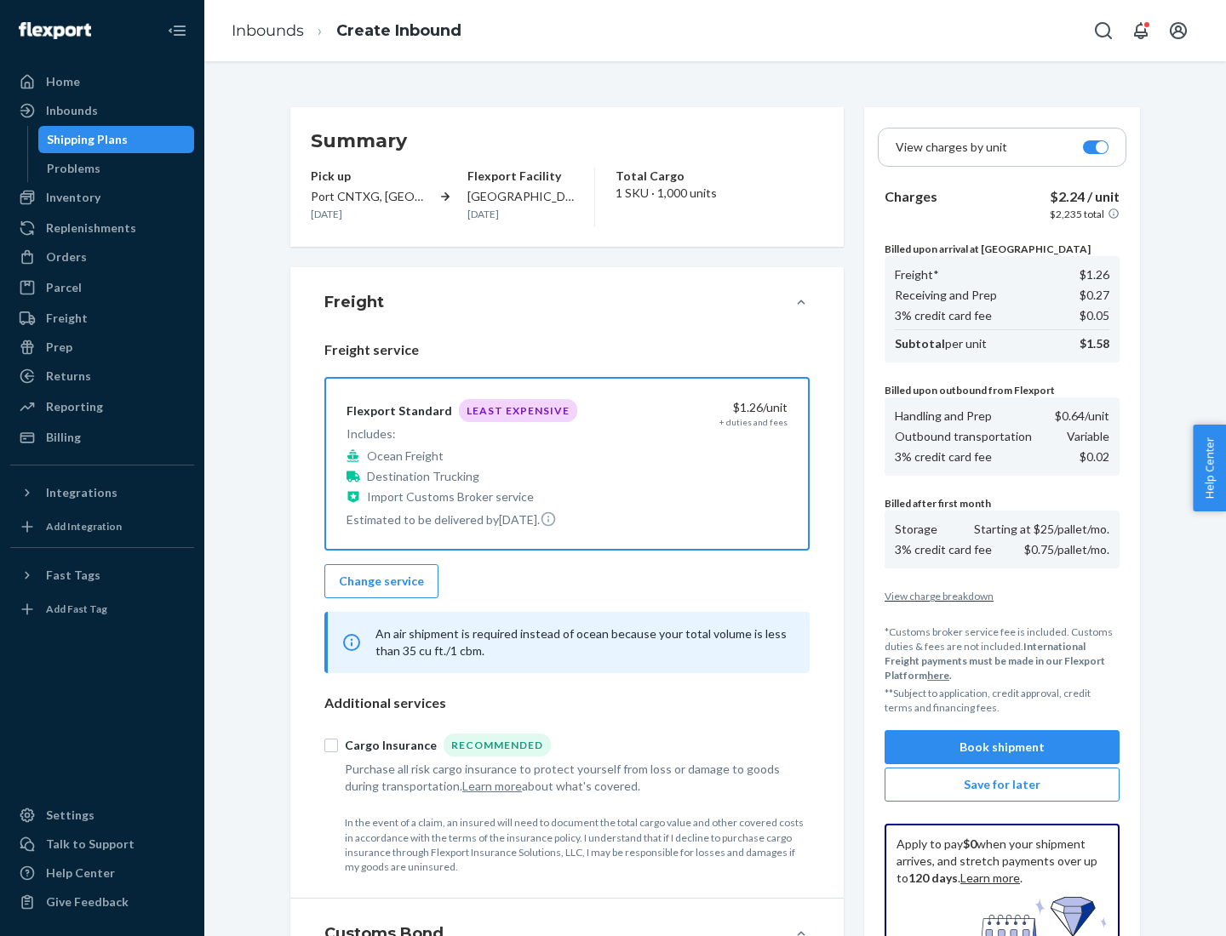
scroll to position [249, 0]
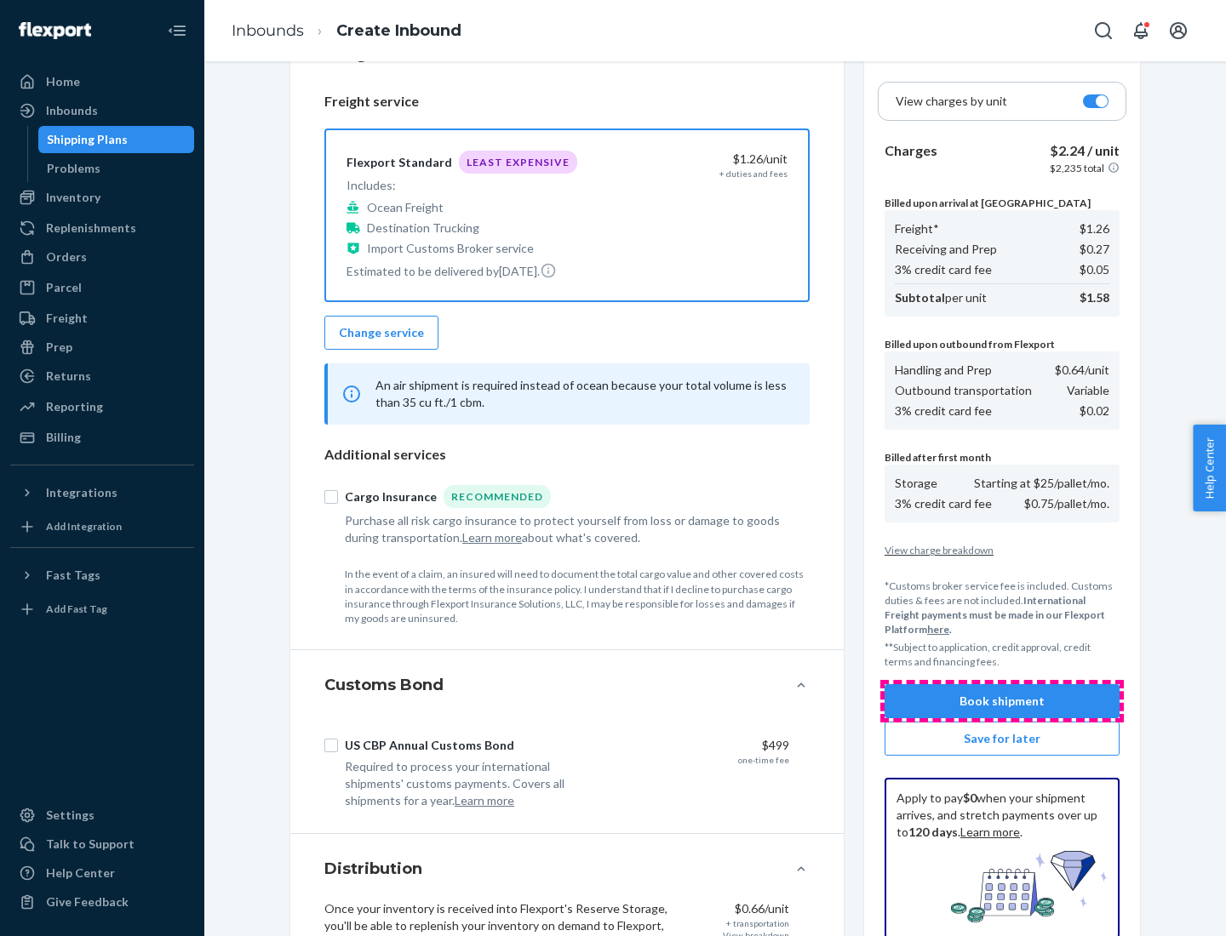
click at [1002, 701] on button "Book shipment" at bounding box center [1001, 701] width 235 height 34
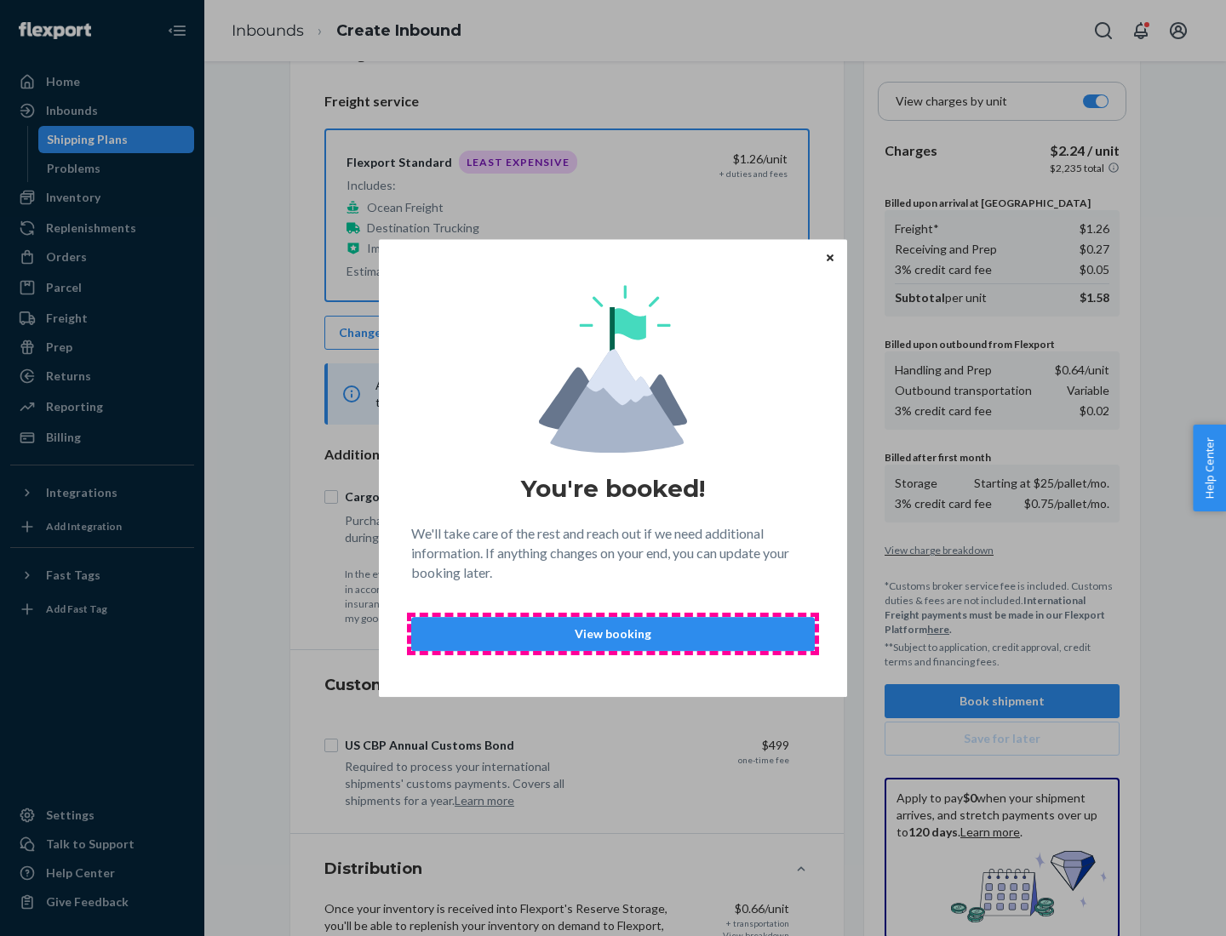
click at [613, 633] on p "View booking" at bounding box center [613, 634] width 375 height 17
